Goal: Task Accomplishment & Management: Use online tool/utility

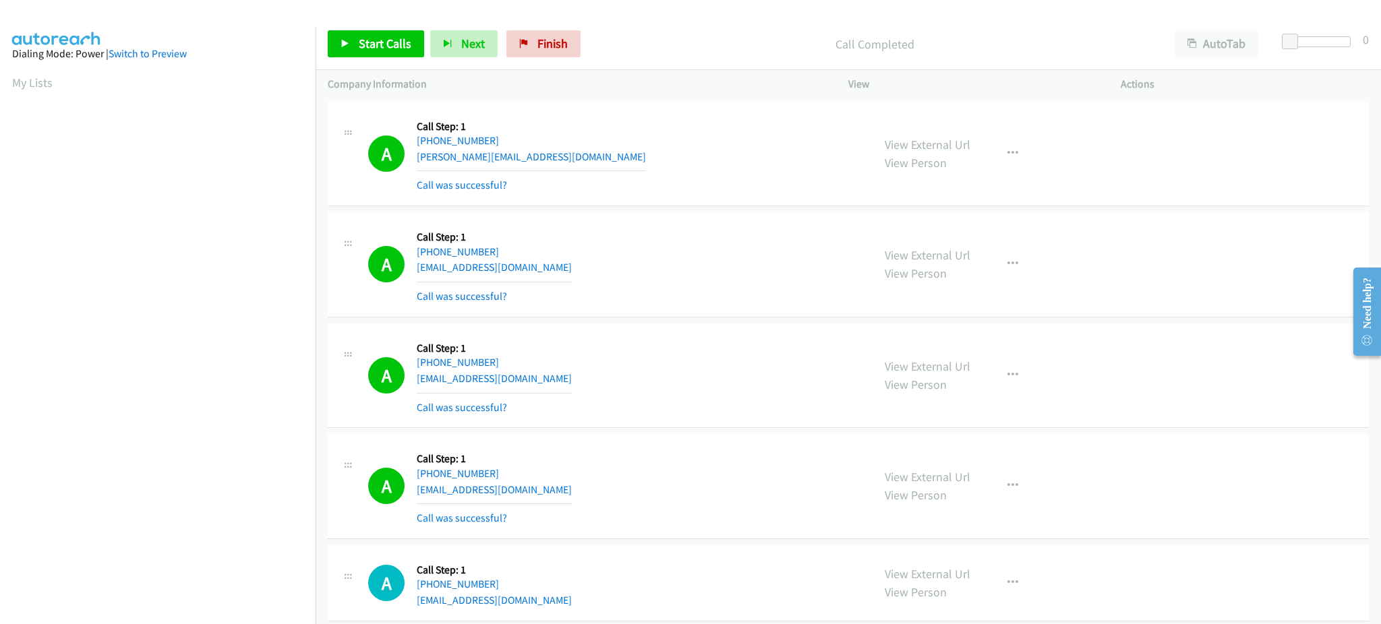
scroll to position [135, 3]
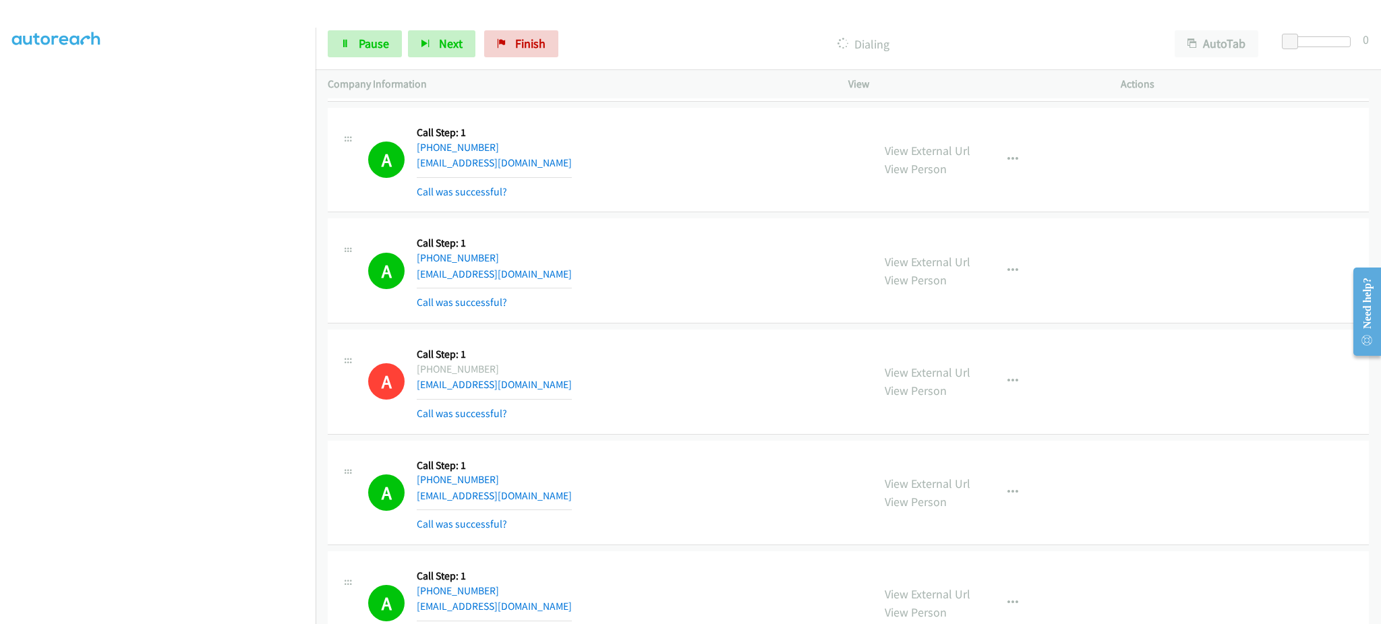
click at [259, 610] on section at bounding box center [157, 304] width 291 height 645
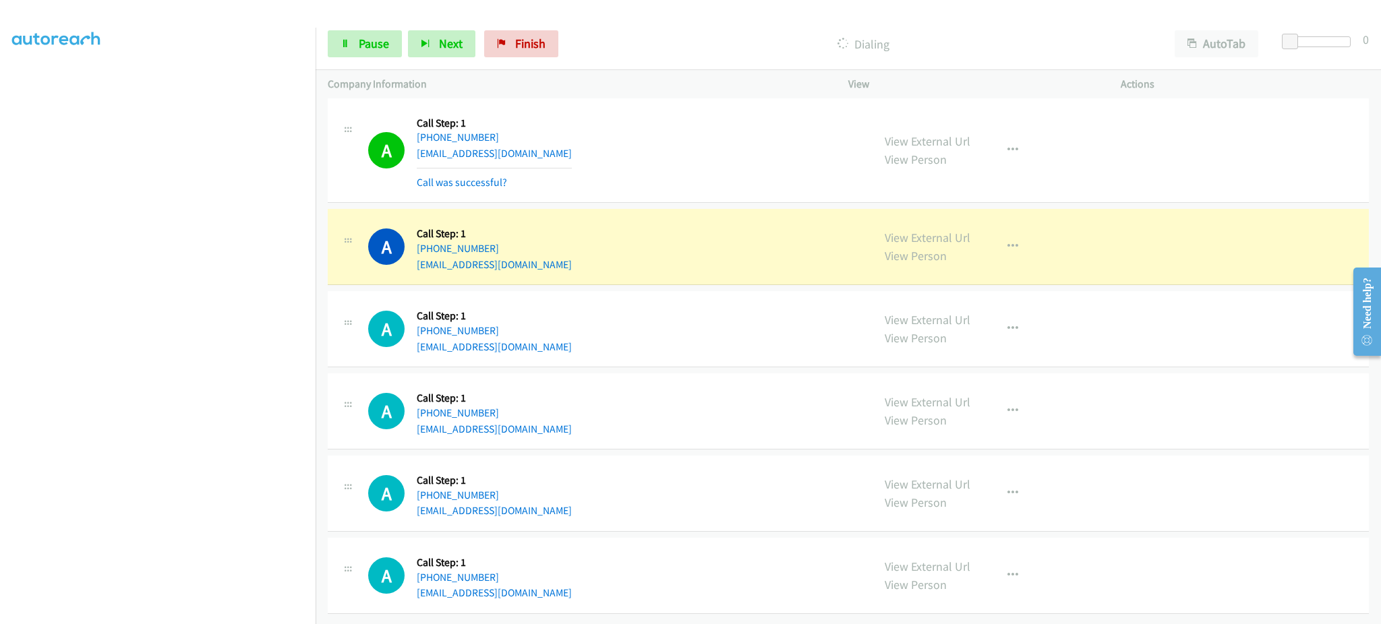
scroll to position [3705, 0]
click at [999, 243] on button "button" at bounding box center [1013, 246] width 36 height 27
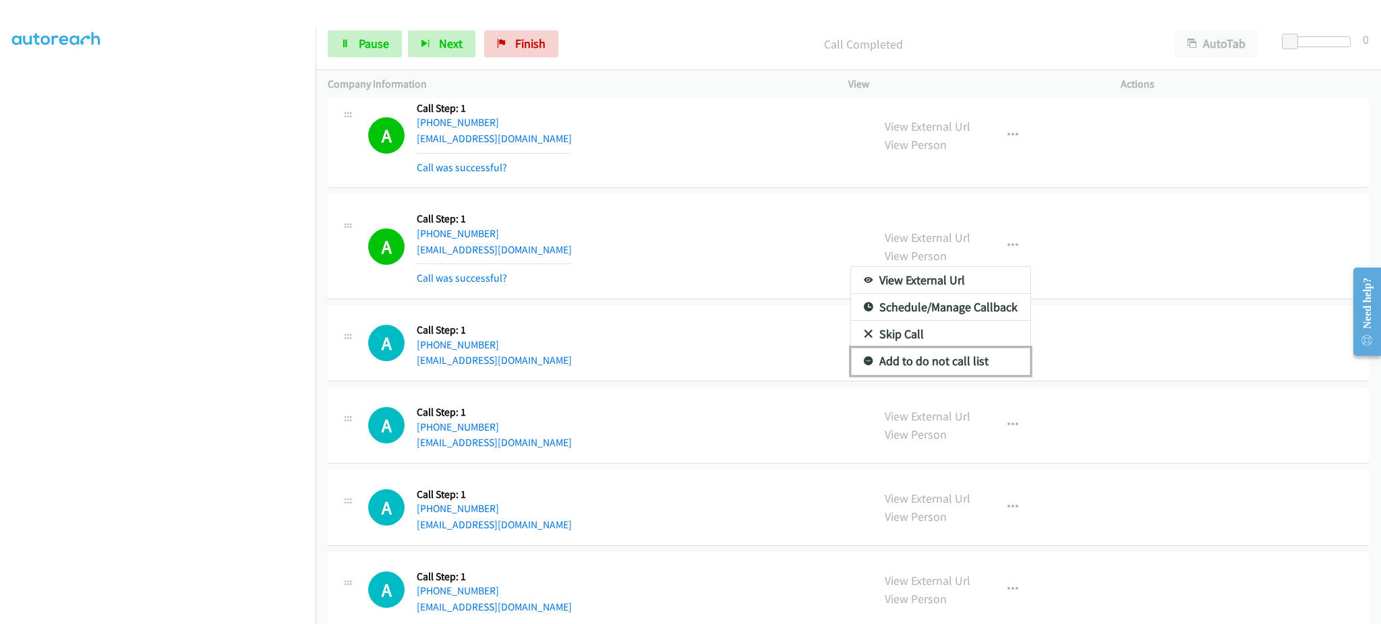
drag, startPoint x: 948, startPoint y: 359, endPoint x: 919, endPoint y: 360, distance: 29.0
click at [948, 359] on link "Add to do not call list" at bounding box center [940, 361] width 179 height 27
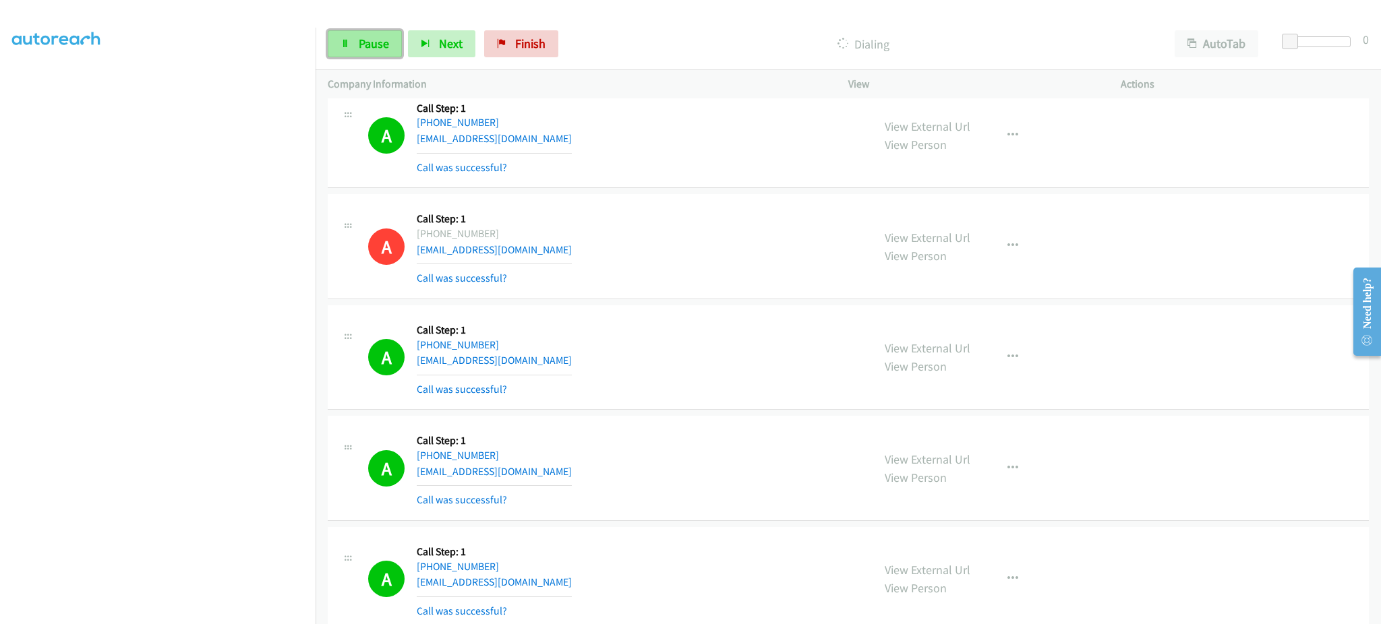
click at [368, 47] on span "Pause" at bounding box center [374, 44] width 30 height 16
click at [411, 38] on link "Start Calls" at bounding box center [376, 43] width 96 height 27
click at [381, 30] on link "Pause" at bounding box center [365, 43] width 74 height 27
click at [403, 39] on span "Start Calls" at bounding box center [385, 44] width 53 height 16
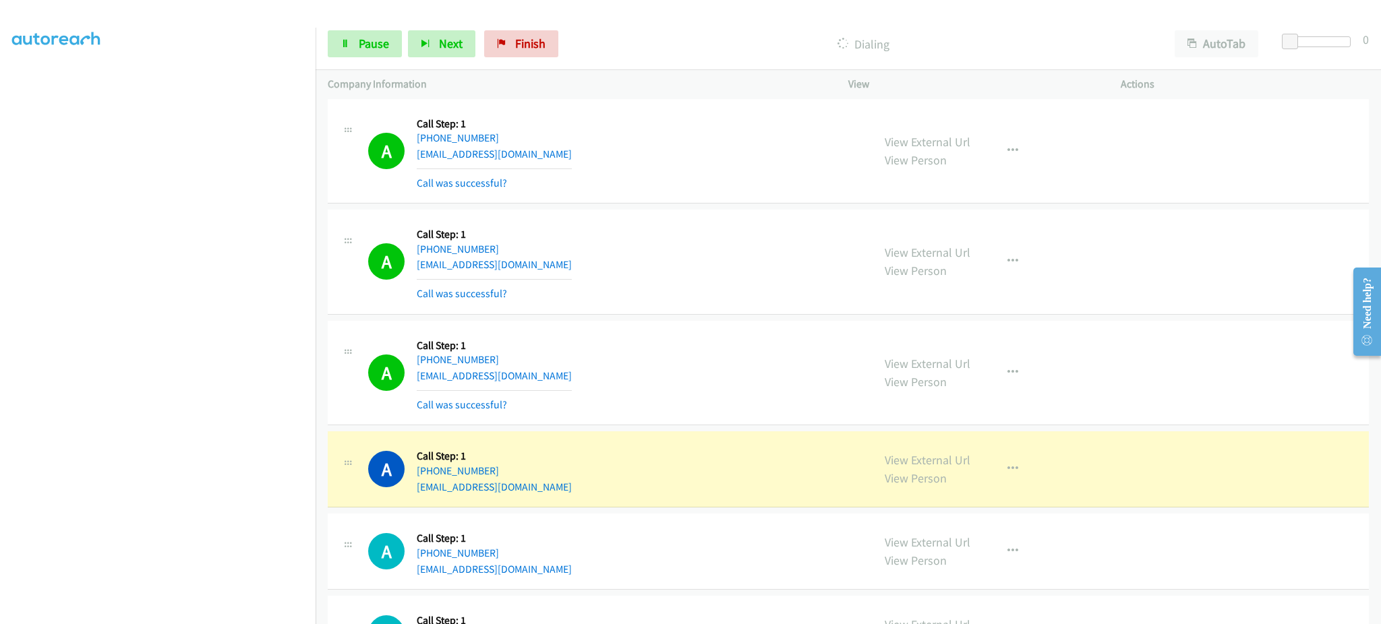
scroll to position [4514, 0]
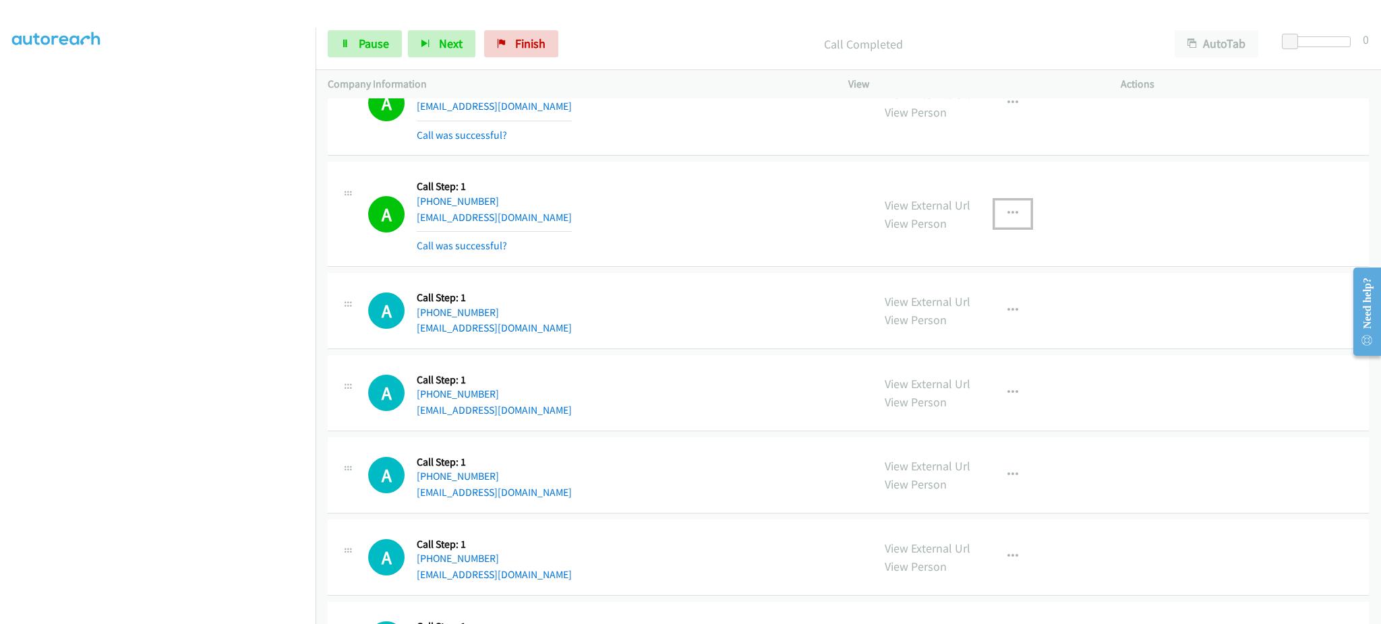
click at [1008, 214] on icon "button" at bounding box center [1013, 213] width 11 height 11
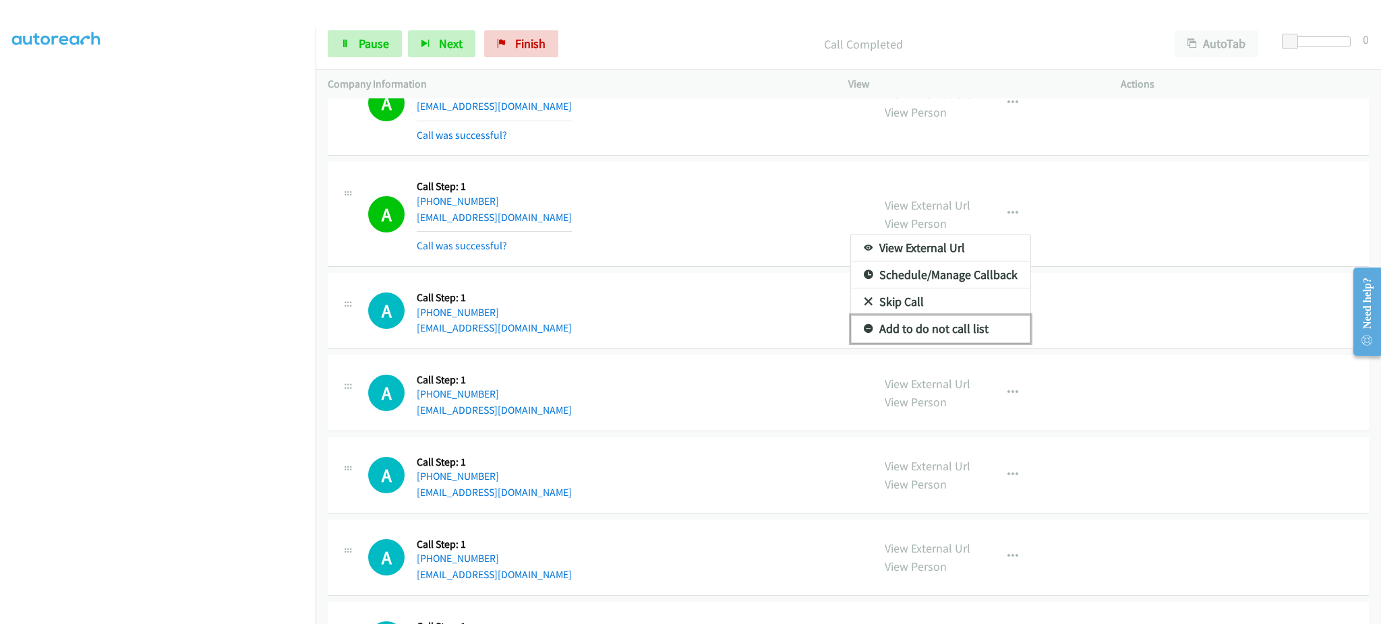
click at [980, 335] on link "Add to do not call list" at bounding box center [940, 329] width 179 height 27
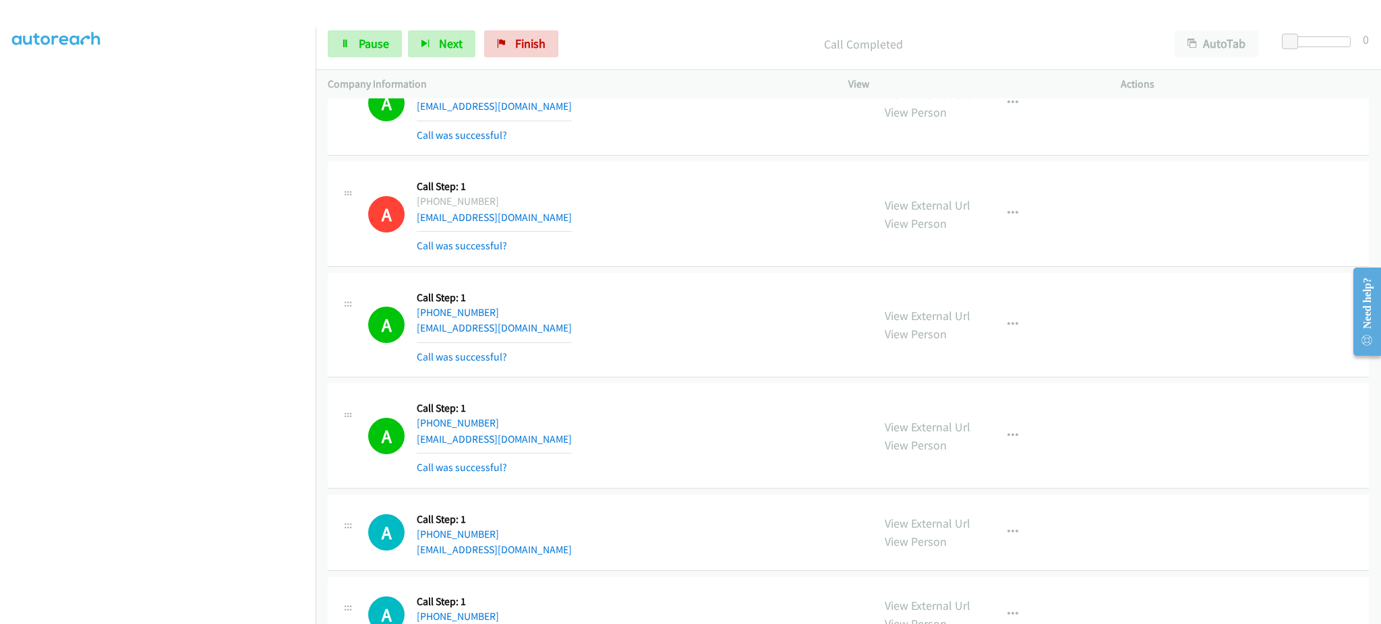
click at [1025, 440] on div "View External Url View Person View External Url Email Schedule/Manage Callback …" at bounding box center [1015, 436] width 285 height 80
click at [1017, 441] on button "button" at bounding box center [1013, 436] width 36 height 27
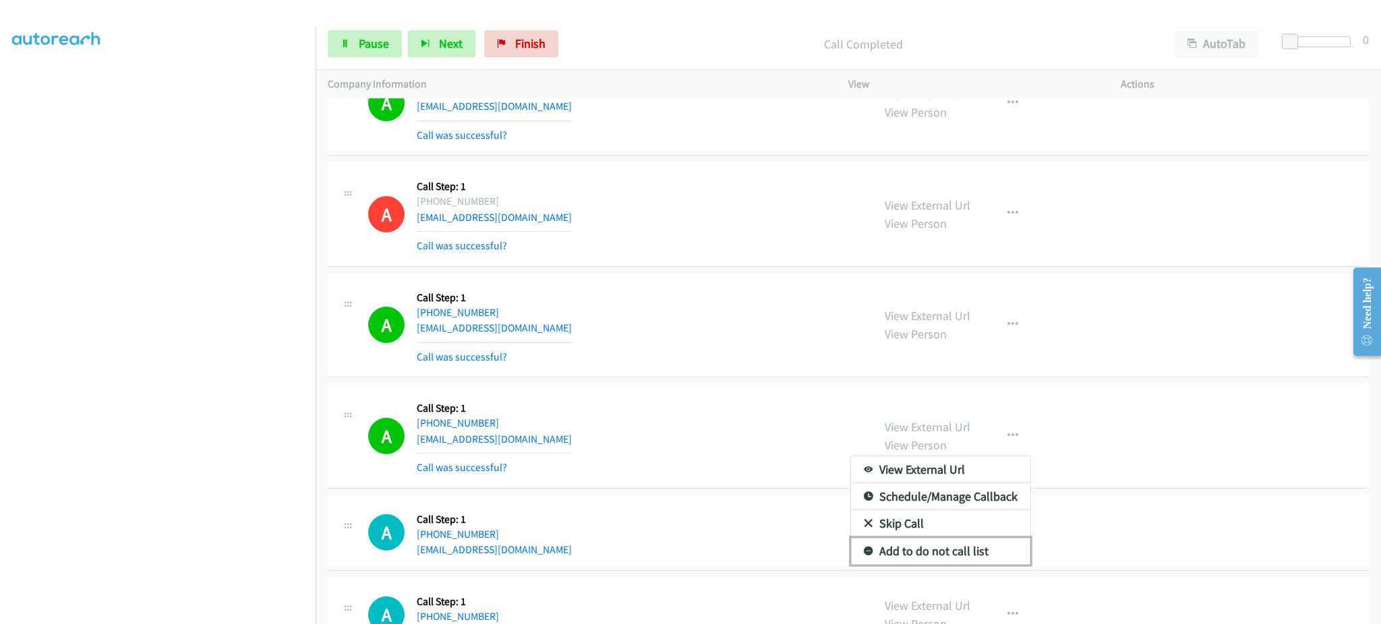
click at [957, 548] on link "Add to do not call list" at bounding box center [940, 551] width 179 height 27
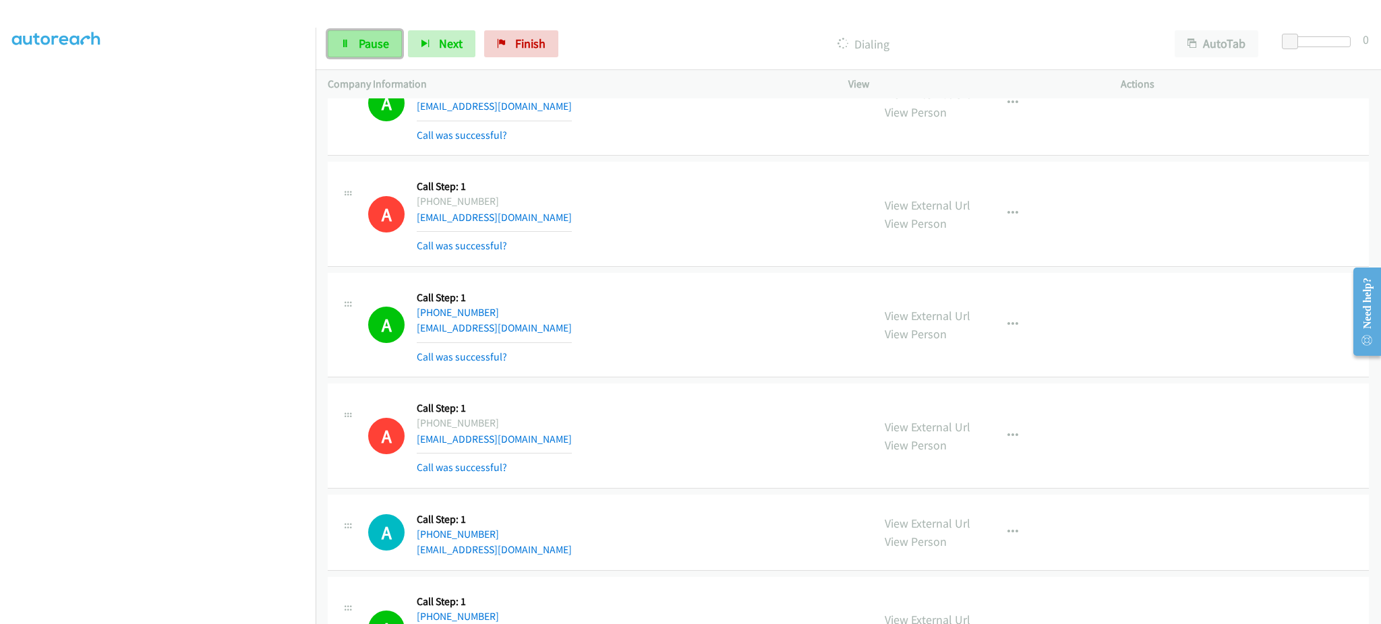
click at [342, 38] on link "Pause" at bounding box center [365, 43] width 74 height 27
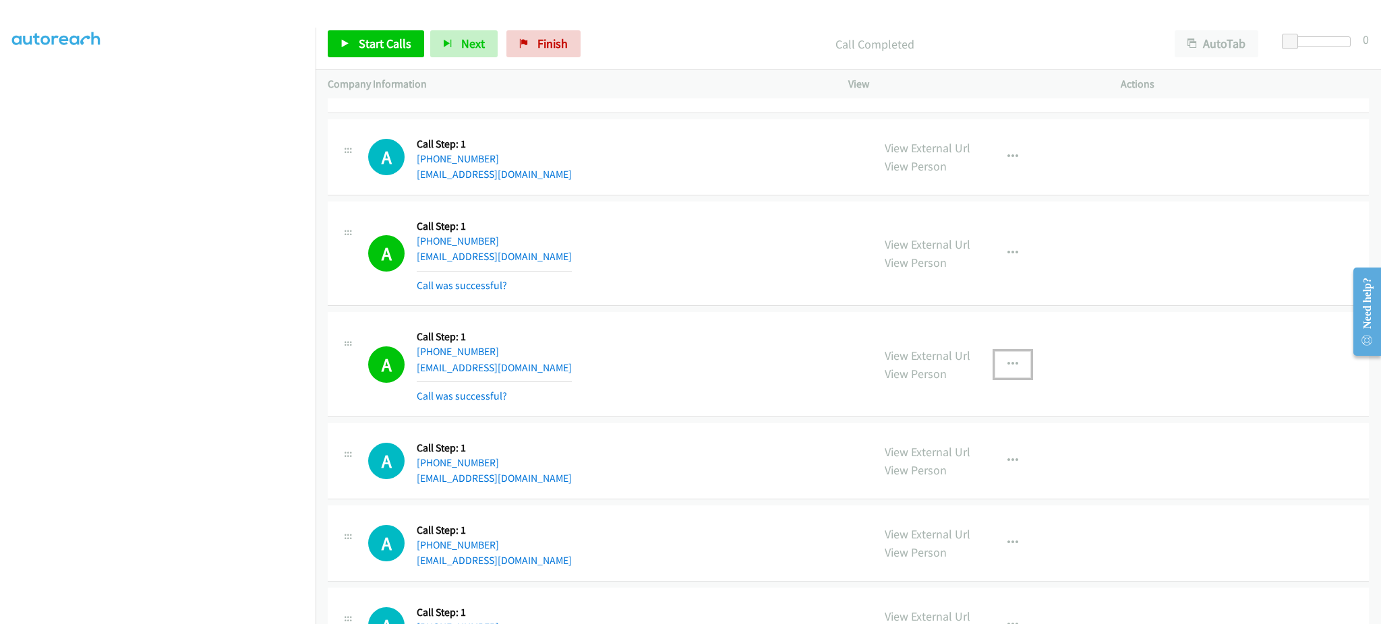
click at [999, 366] on button "button" at bounding box center [1013, 364] width 36 height 27
click at [910, 490] on link "Add to do not call list" at bounding box center [940, 480] width 179 height 27
